Goal: Transaction & Acquisition: Book appointment/travel/reservation

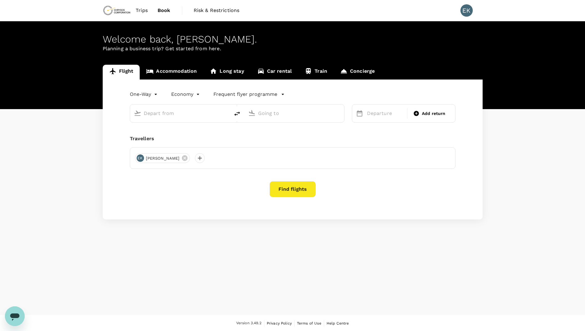
type input "roundtrip"
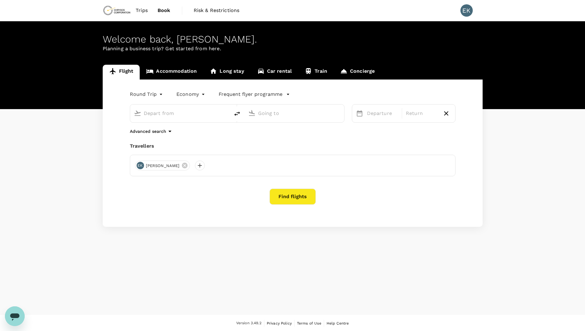
type input "Dar Es Salaam, Tanzania (any)"
type input "Mwanza, Tanzania (any)"
click at [167, 114] on input "Dar Es Salaam, Tanzania (any)" at bounding box center [180, 113] width 73 height 10
click at [231, 133] on div "Advanced search" at bounding box center [292, 131] width 325 height 7
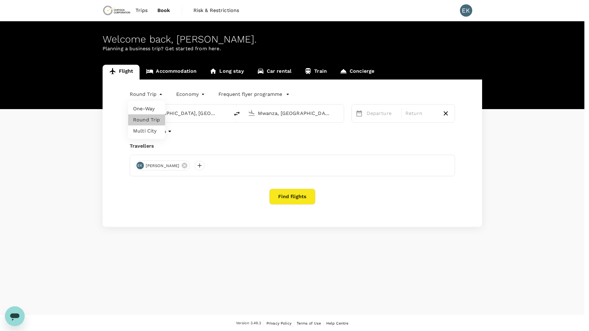
click at [158, 93] on body "Trips Book Risk & Restrictions EK Welcome back , Ernest Msei . Planning a busin…" at bounding box center [294, 166] width 589 height 332
click at [153, 121] on li "Round Trip" at bounding box center [146, 119] width 37 height 11
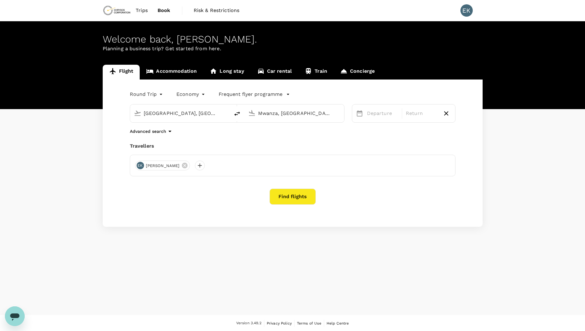
click at [280, 104] on div "Dar Es Salaam, Tanzania (any) Mwanza, Tanzania (any)" at bounding box center [233, 110] width 222 height 26
click at [279, 110] on input "Mwanza, Tanzania (any)" at bounding box center [294, 113] width 73 height 10
click at [339, 113] on div "Mwanza, Tanzania (any)" at bounding box center [299, 113] width 82 height 10
click at [252, 113] on icon at bounding box center [252, 113] width 6 height 6
click at [308, 142] on div "Round Trip roundtrip Economy economy Frequent flyer programme Dar Es Salaam, Ta…" at bounding box center [293, 153] width 380 height 147
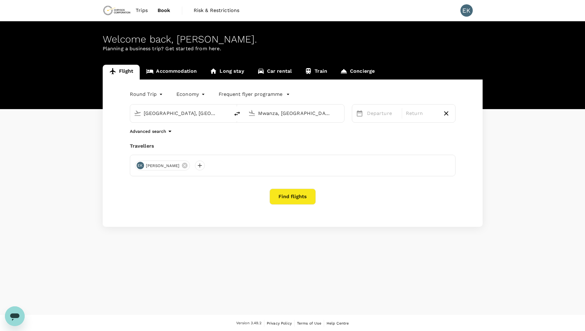
click at [307, 114] on input "Mwanza, Tanzania (any)" at bounding box center [294, 113] width 73 height 10
click at [246, 113] on div at bounding box center [251, 112] width 10 height 14
click at [249, 133] on div "Advanced search" at bounding box center [292, 131] width 325 height 7
click at [378, 116] on p "Departure" at bounding box center [382, 113] width 31 height 7
click at [366, 203] on div "24" at bounding box center [364, 202] width 12 height 12
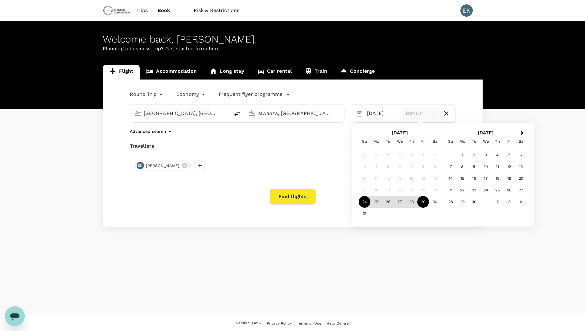
click at [427, 204] on div "29" at bounding box center [423, 202] width 12 height 12
click at [263, 134] on div "Advanced search" at bounding box center [292, 131] width 325 height 7
click at [268, 115] on input "Mwanza, Tanzania (any)" at bounding box center [294, 113] width 73 height 10
click at [261, 109] on input "Mwanza, Tanzania (any)" at bounding box center [294, 113] width 73 height 10
click at [176, 112] on input "Dar Es Salaam, Tanzania (any)" at bounding box center [180, 113] width 73 height 10
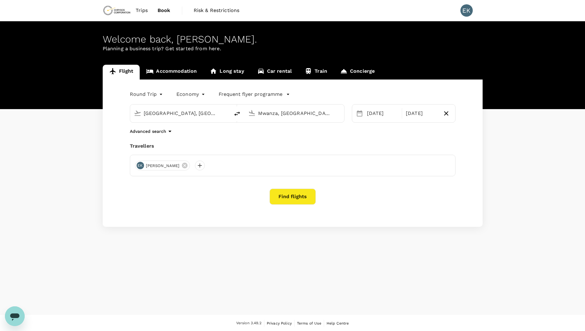
click at [268, 137] on div "Round Trip roundtrip Economy economy Frequent flyer programme Dar Es Salaam, Ta…" at bounding box center [293, 153] width 380 height 147
click at [237, 112] on icon "delete" at bounding box center [236, 113] width 7 height 7
type input "Mwanza, Tanzania (any)"
type input "Dar Es Salaam, Tanzania (any)"
click at [238, 113] on icon "delete" at bounding box center [236, 113] width 7 height 7
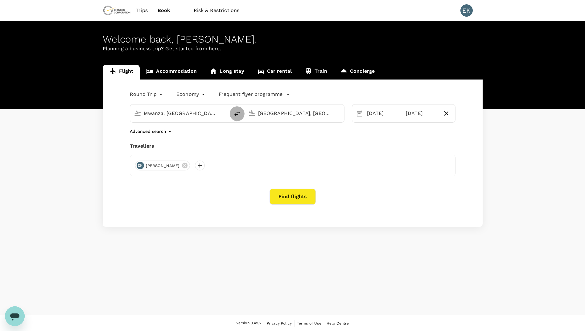
type input "Dar Es Salaam, Tanzania (any)"
type input "Mwanza, Tanzania (any)"
click at [274, 112] on input "Mwanza, Tanzania (any)" at bounding box center [294, 113] width 73 height 10
click at [275, 127] on p "Abidjan, Cote D'ivoire" at bounding box center [303, 126] width 123 height 6
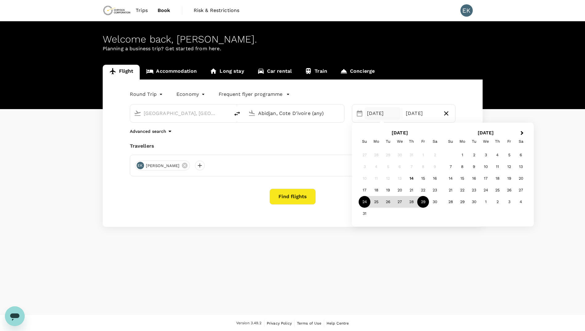
type input "Abidjan, Cote D'ivoire (any)"
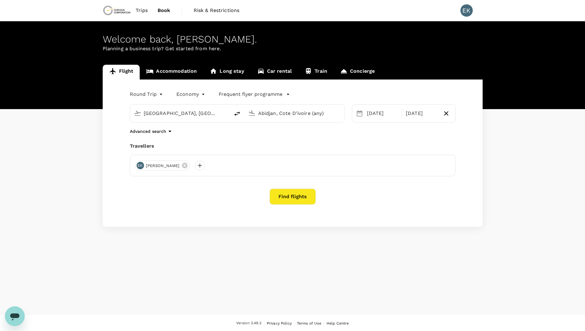
click at [304, 133] on div "Advanced search" at bounding box center [292, 131] width 325 height 7
click at [286, 198] on button "Find flights" at bounding box center [292, 197] width 46 height 16
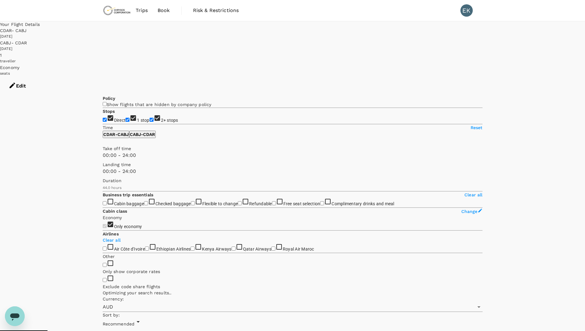
type input "2640"
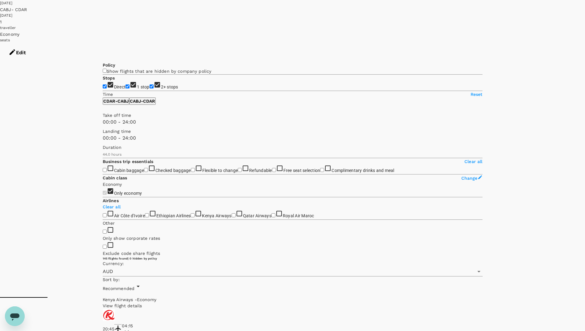
scroll to position [31, 0]
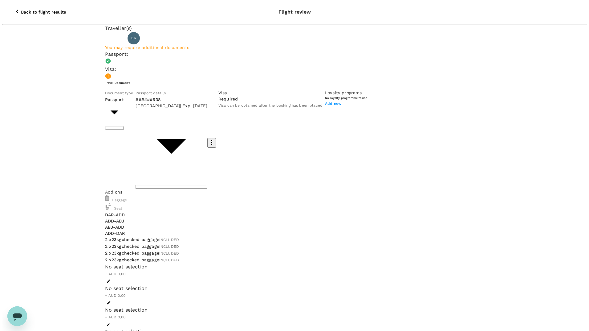
scroll to position [20, 0]
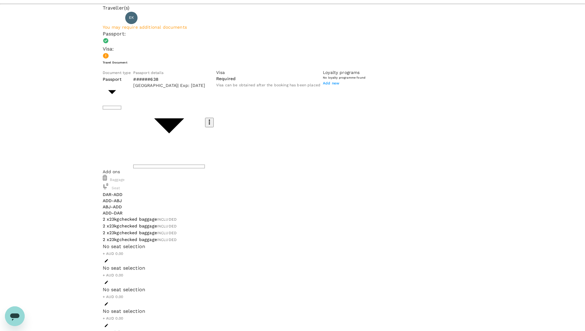
type input "9c4289b1-14a3-4119-8736-521306e5ca8f"
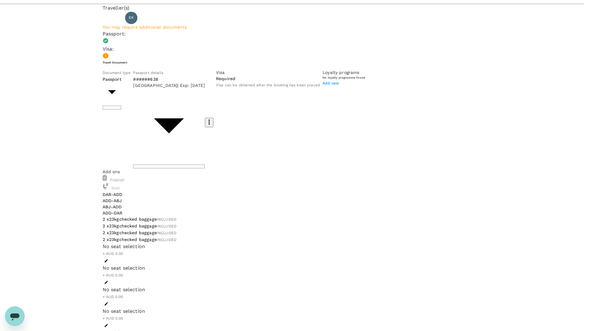
paste textarea "Ernest to travel to IVC for the 2nd week, 25 to 29 August. During that week Ern…"
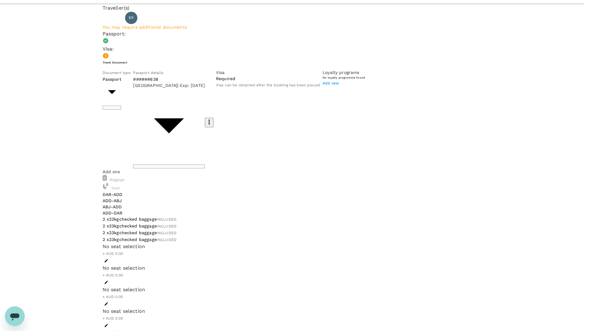
drag, startPoint x: 128, startPoint y: 113, endPoint x: 276, endPoint y: 127, distance: 148.3
type textarea "Ernest to travel to IVC for New Employee Onboarding -CEDRIC Ernest is tasked to…"
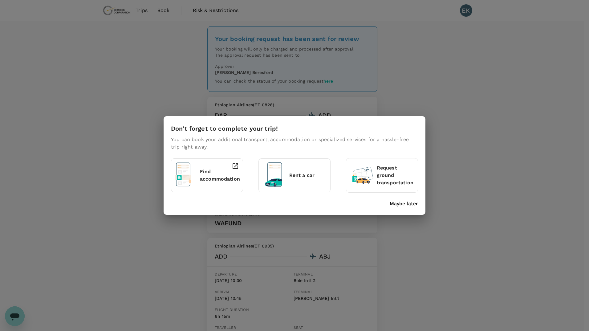
click at [214, 176] on p "Find accommodation" at bounding box center [220, 175] width 40 height 15
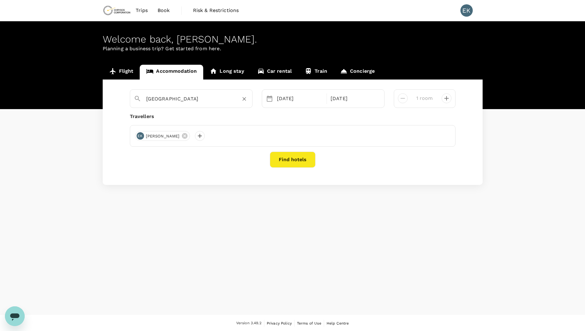
click at [214, 100] on input "[GEOGRAPHIC_DATA]" at bounding box center [188, 99] width 85 height 10
click at [301, 119] on div "Travellers" at bounding box center [292, 116] width 325 height 7
click at [184, 98] on input "[GEOGRAPHIC_DATA]" at bounding box center [188, 99] width 85 height 10
click at [282, 159] on button "Find hotels" at bounding box center [293, 160] width 46 height 16
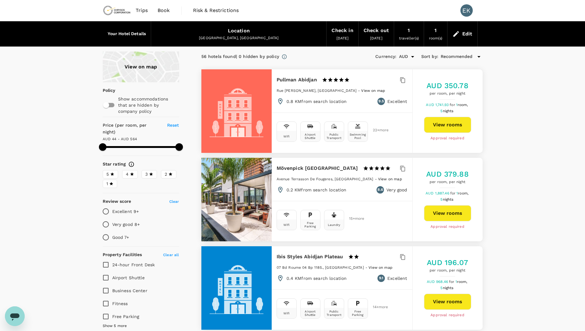
type input "563.85"
click at [375, 34] on div "Check out" at bounding box center [375, 30] width 25 height 9
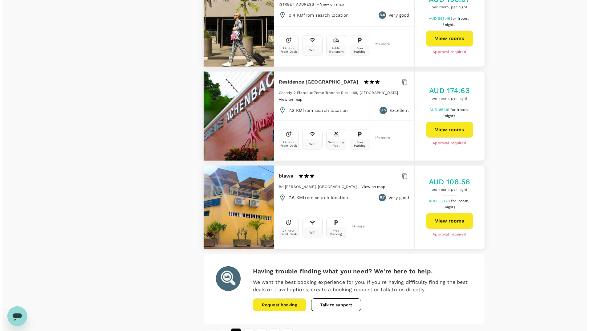
scroll to position [1634, 0]
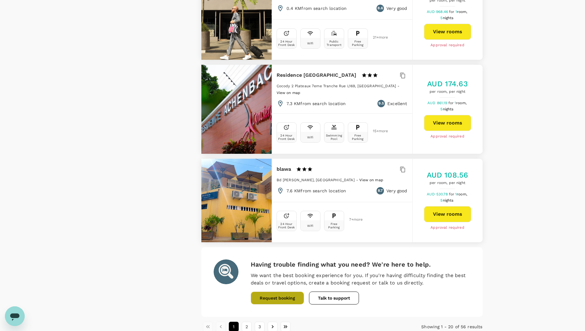
click at [276, 292] on button "Request booking" at bounding box center [277, 298] width 53 height 13
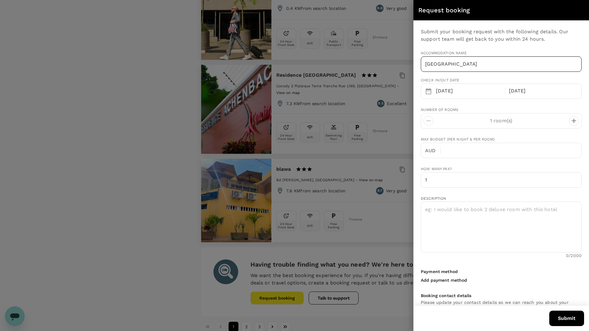
type input "255"
type input "784501369"
type input "[PERSON_NAME][EMAIL_ADDRESS][DOMAIN_NAME]"
click at [517, 92] on div "[DATE]" at bounding box center [542, 91] width 70 height 12
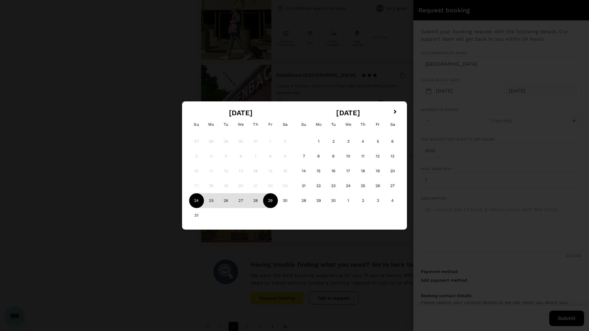
type input "563.85"
click at [241, 198] on div "27" at bounding box center [241, 200] width 15 height 15
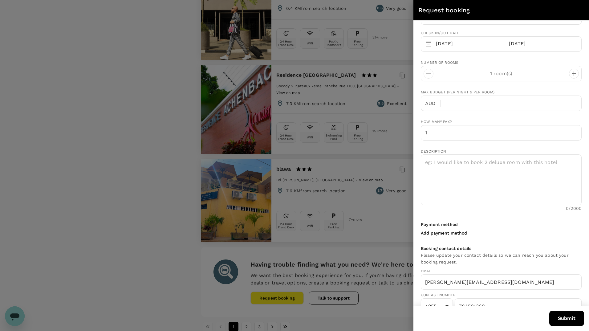
scroll to position [63, 0]
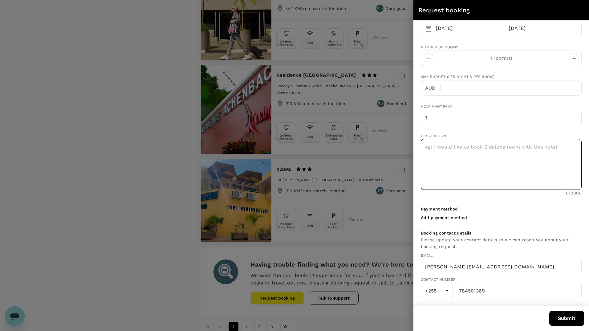
click at [454, 153] on textarea at bounding box center [501, 164] width 161 height 51
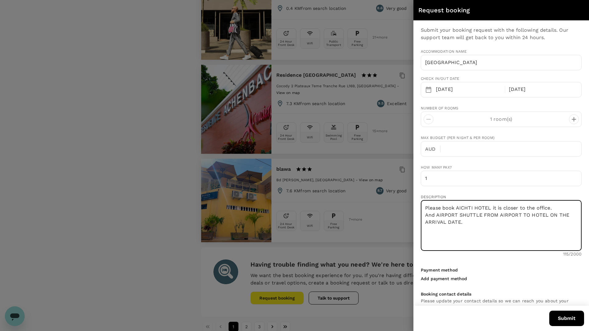
scroll to position [0, 0]
click at [535, 208] on textarea "Please book AICHTI HOTEL it is closer to the office. And AIRPORT SHUTTLE FROM A…" at bounding box center [501, 227] width 161 height 51
type textarea "Please book AICHTI HOTEL it is closer to the Chrysos office. And AIRPORT SHUTTL…"
click at [574, 320] on button "Submit" at bounding box center [567, 318] width 35 height 15
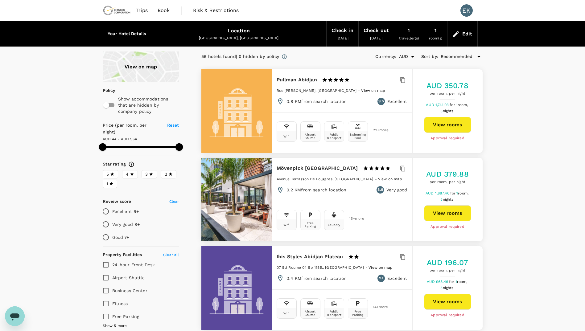
click at [145, 7] on span "Trips" at bounding box center [142, 10] width 12 height 7
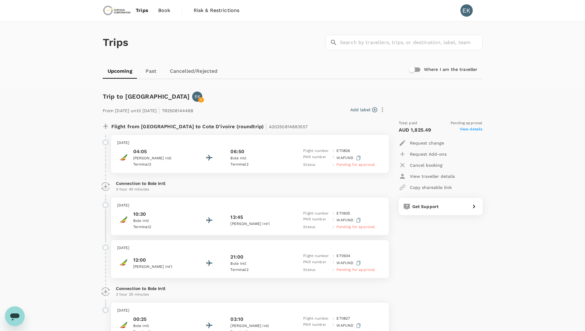
click at [152, 72] on link "Past" at bounding box center [151, 71] width 28 height 15
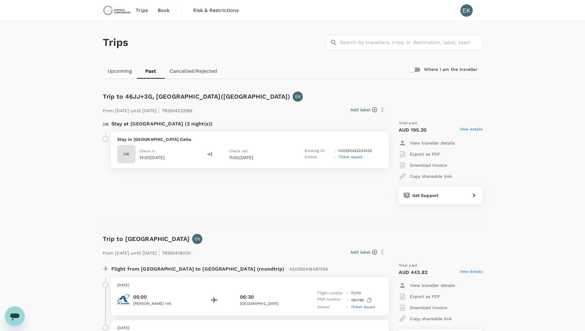
click at [142, 10] on span "Trips" at bounding box center [142, 10] width 12 height 7
